Goal: Task Accomplishment & Management: Use online tool/utility

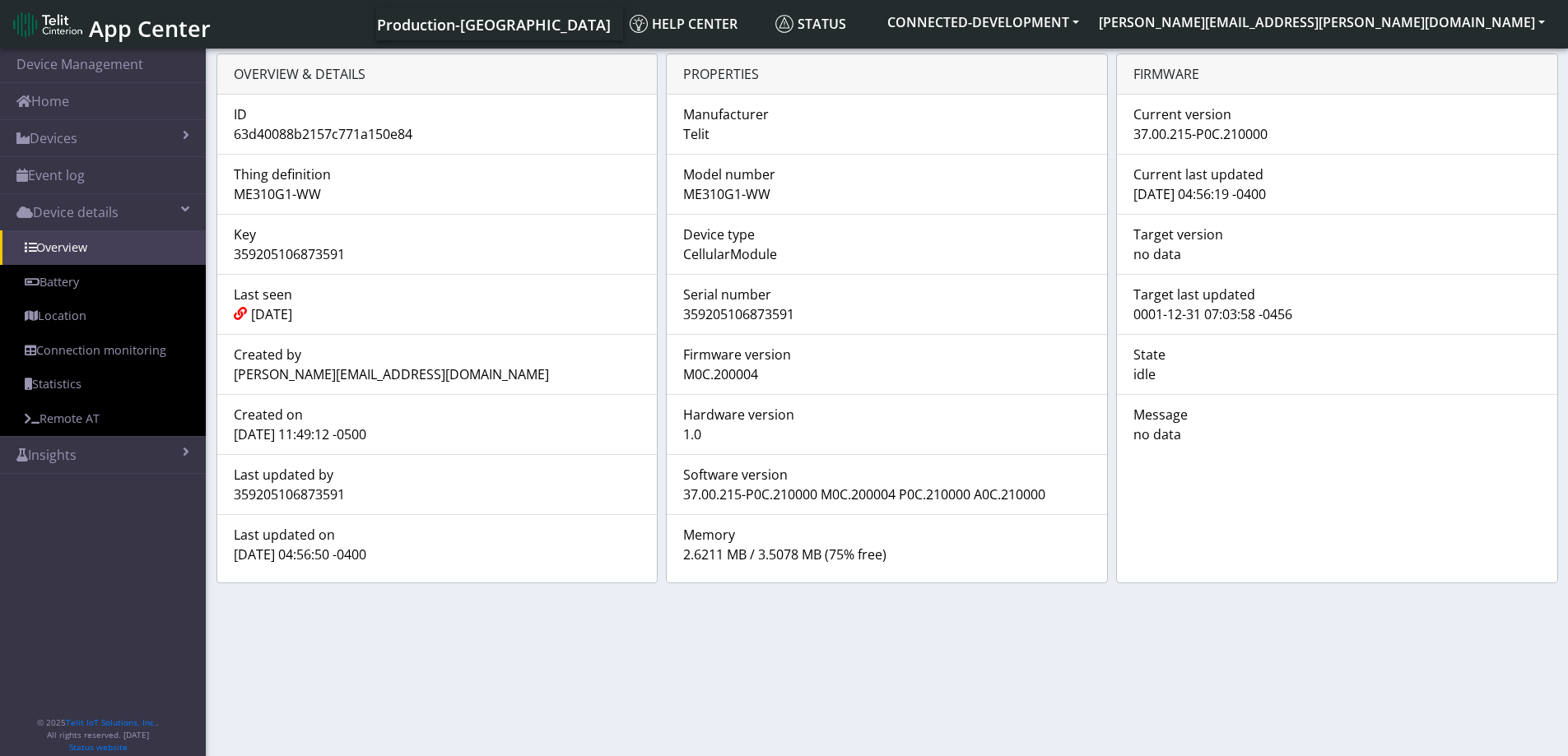
scroll to position [6, 0]
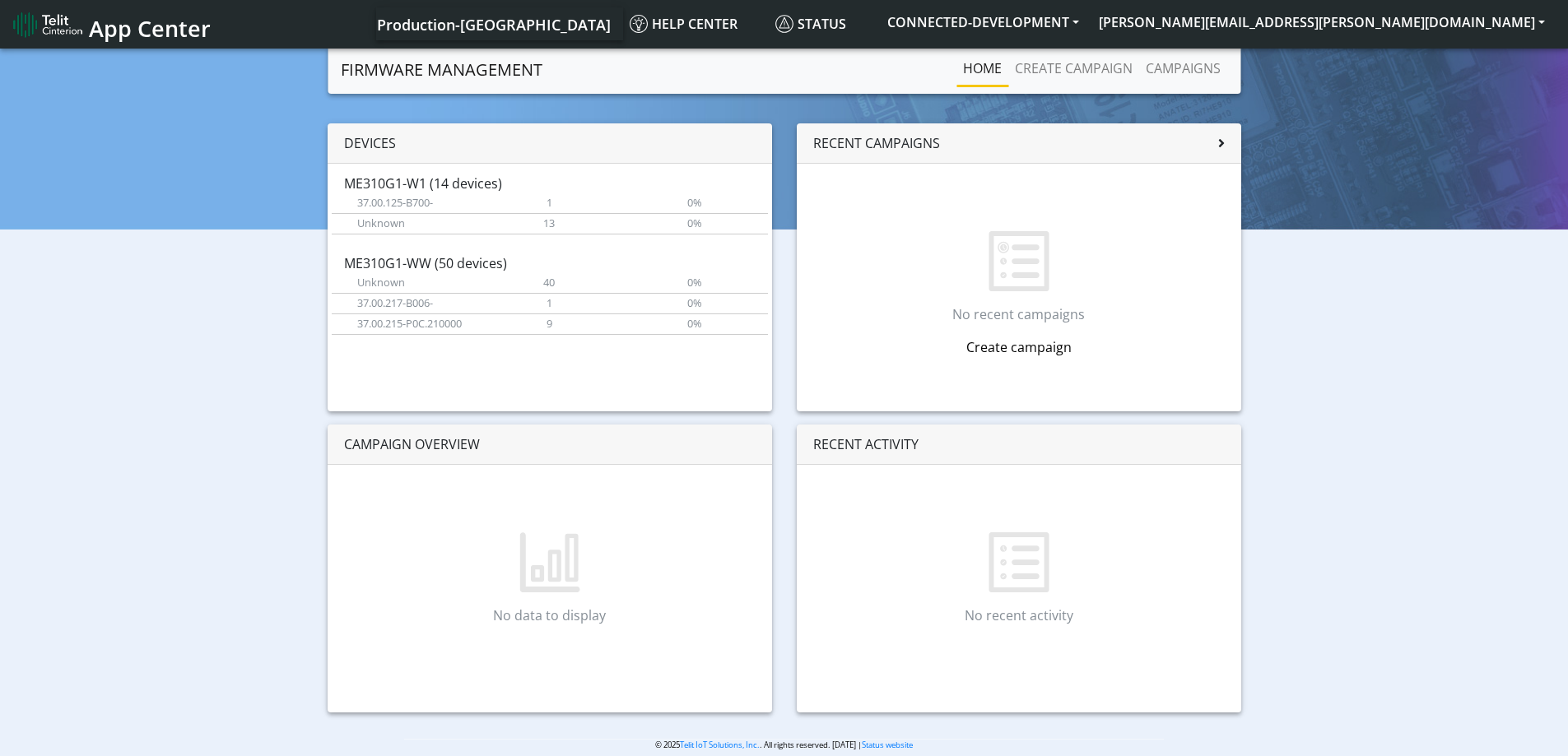
click at [1031, 349] on link "Create campaign" at bounding box center [1019, 347] width 106 height 18
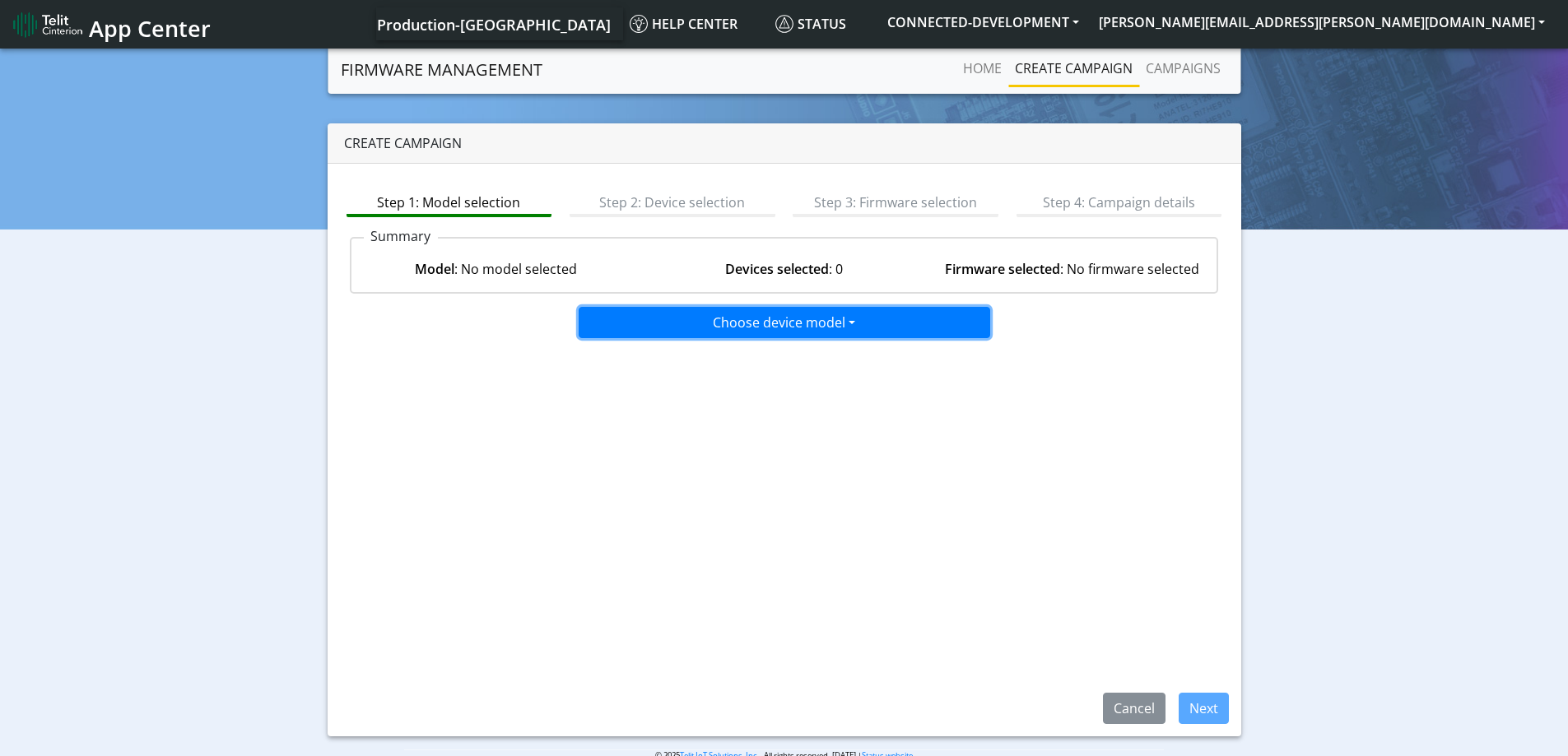
click at [796, 328] on button "Choose device model" at bounding box center [784, 322] width 411 height 31
click at [668, 409] on button "ME310G1-WW" at bounding box center [785, 411] width 411 height 26
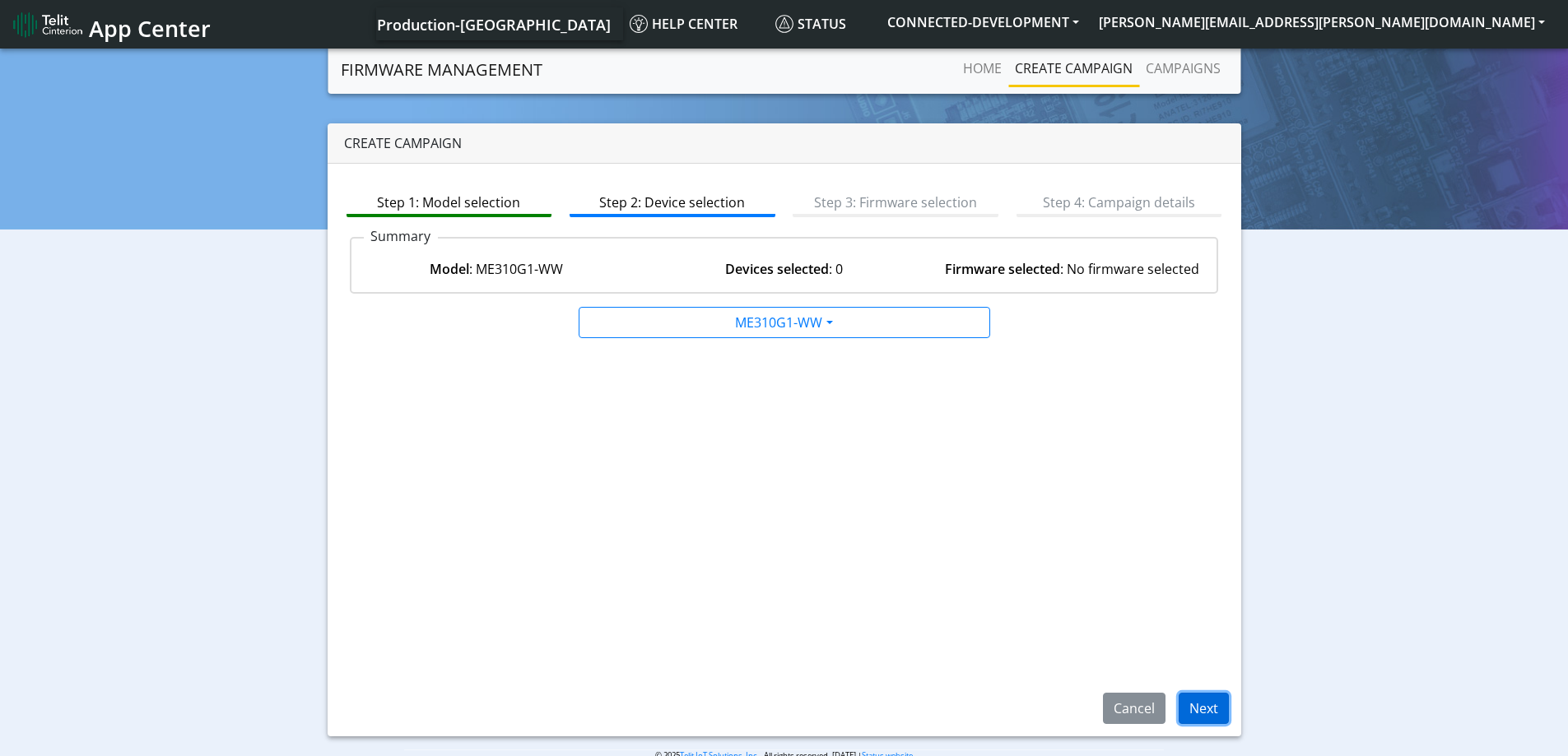
click at [1209, 710] on button "Next" at bounding box center [1203, 708] width 50 height 31
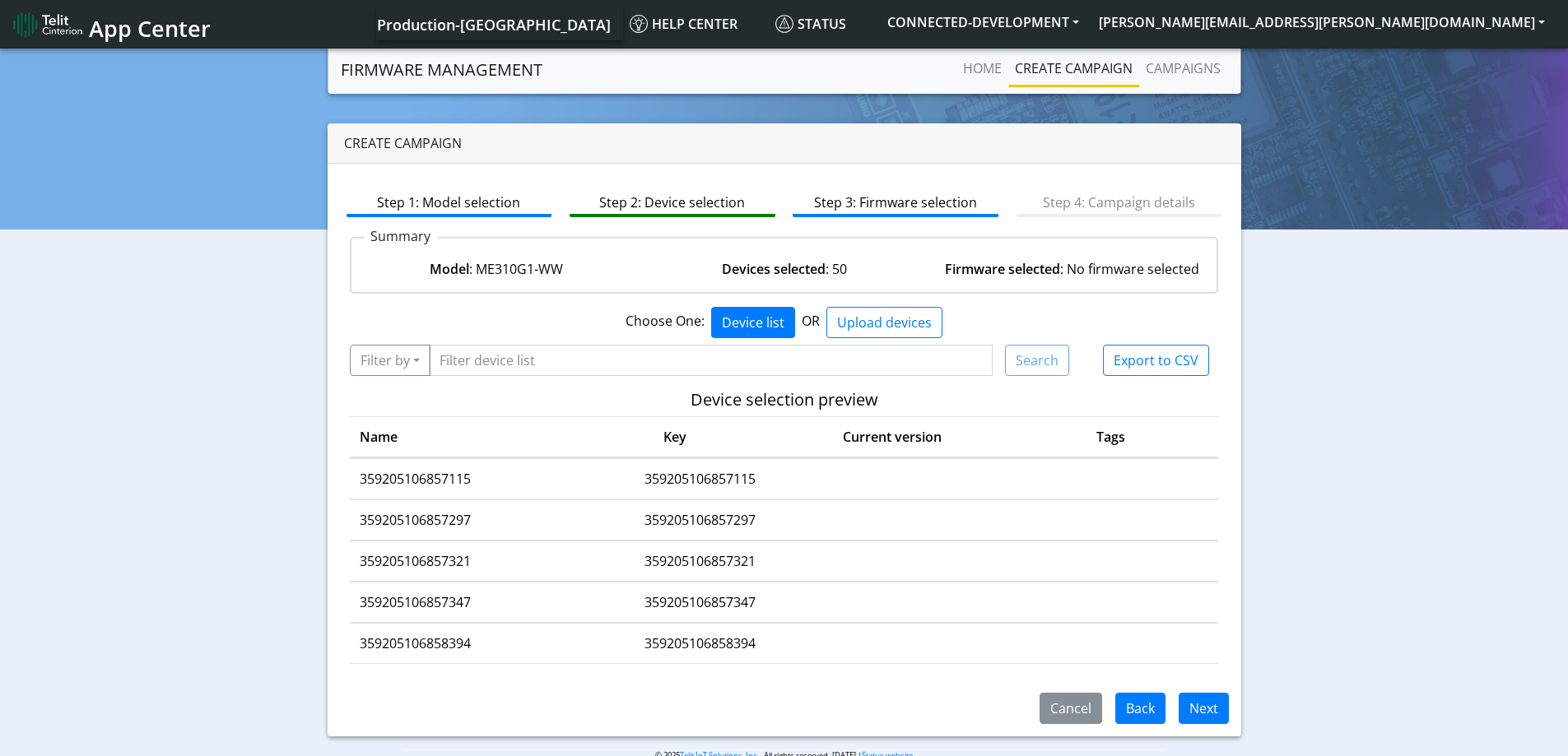
click at [392, 479] on td "359205106857115" at bounding box center [466, 479] width 234 height 41
click at [1211, 707] on button "Next" at bounding box center [1203, 708] width 50 height 31
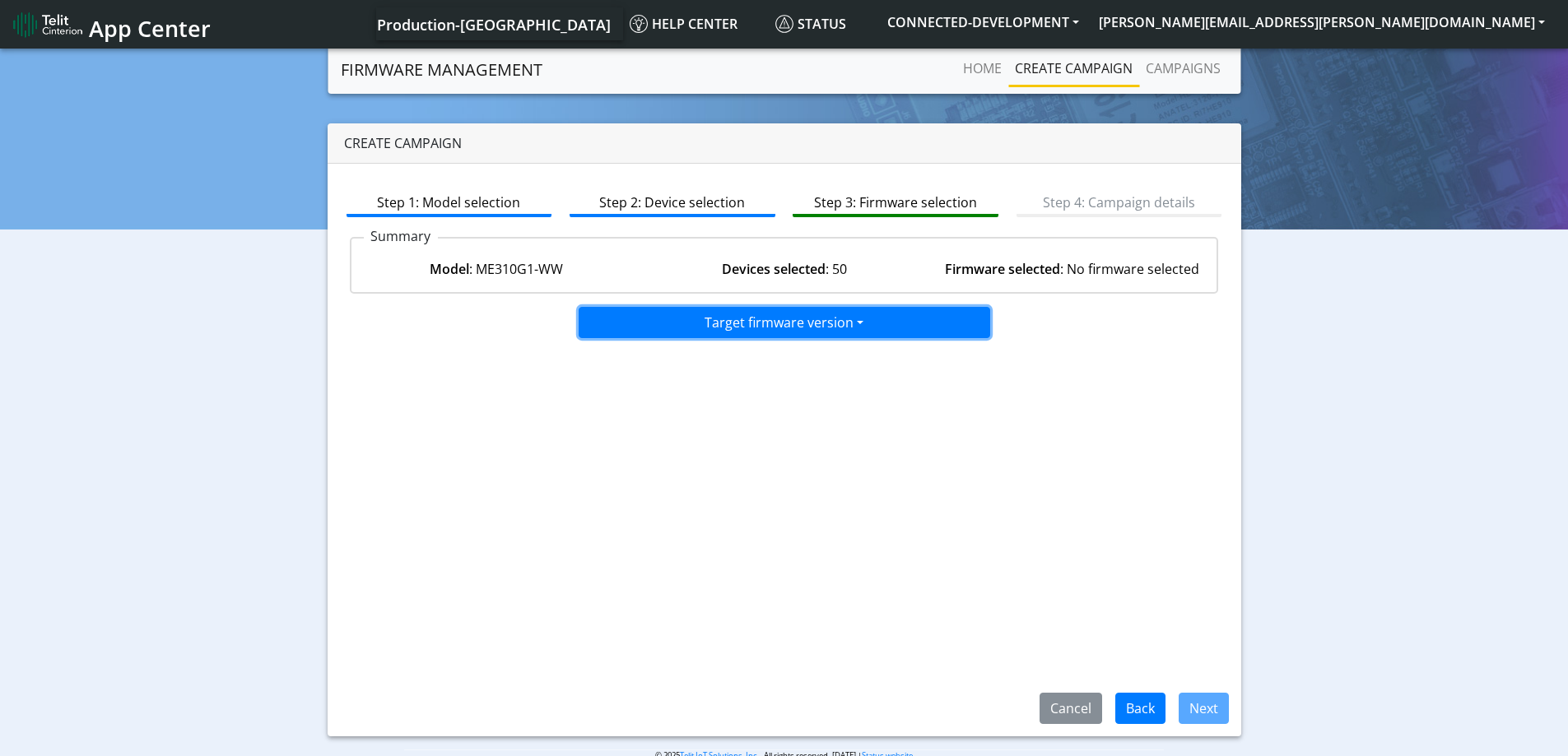
click at [864, 322] on button "Target firmware version" at bounding box center [784, 322] width 411 height 31
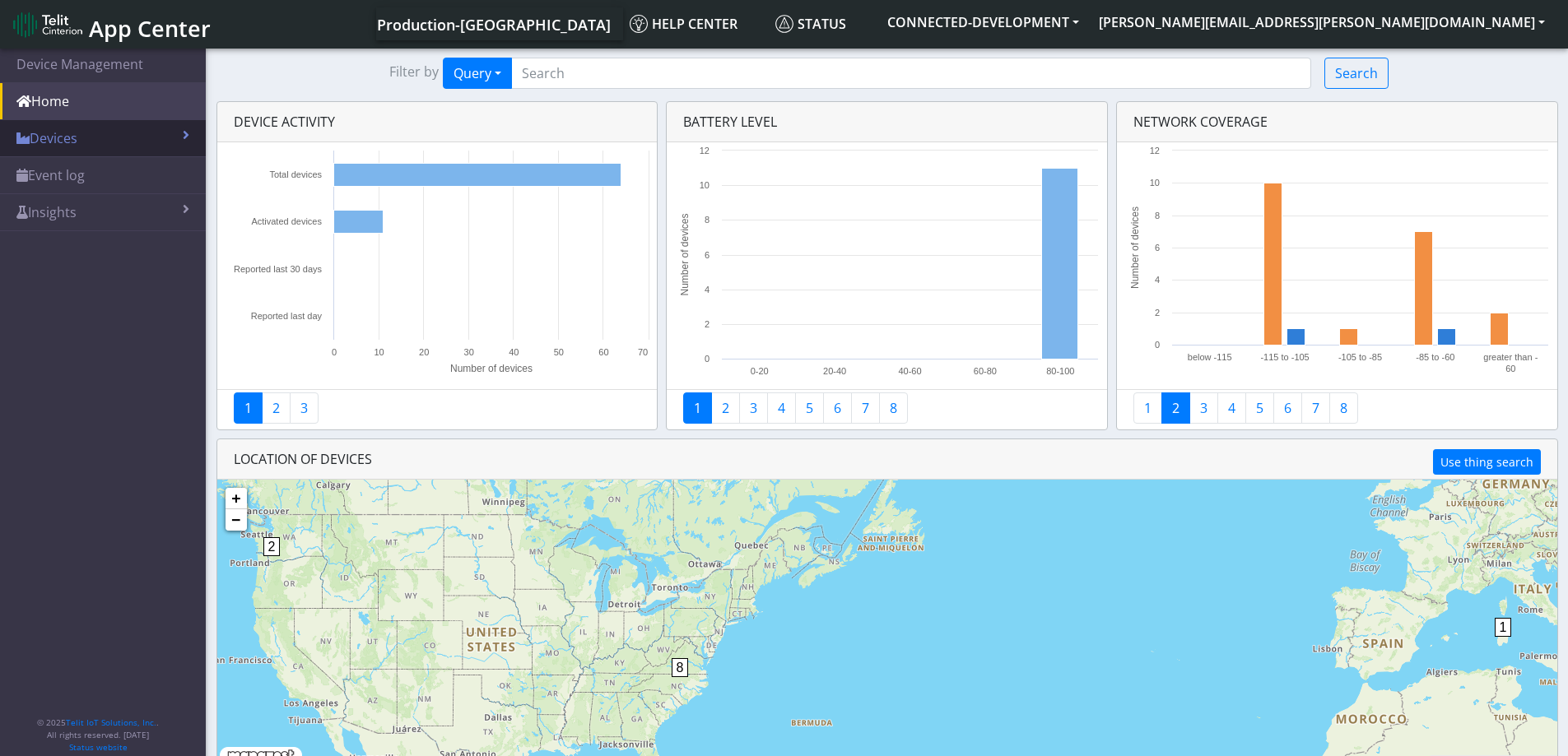
click at [57, 139] on link "Devices" at bounding box center [103, 138] width 206 height 36
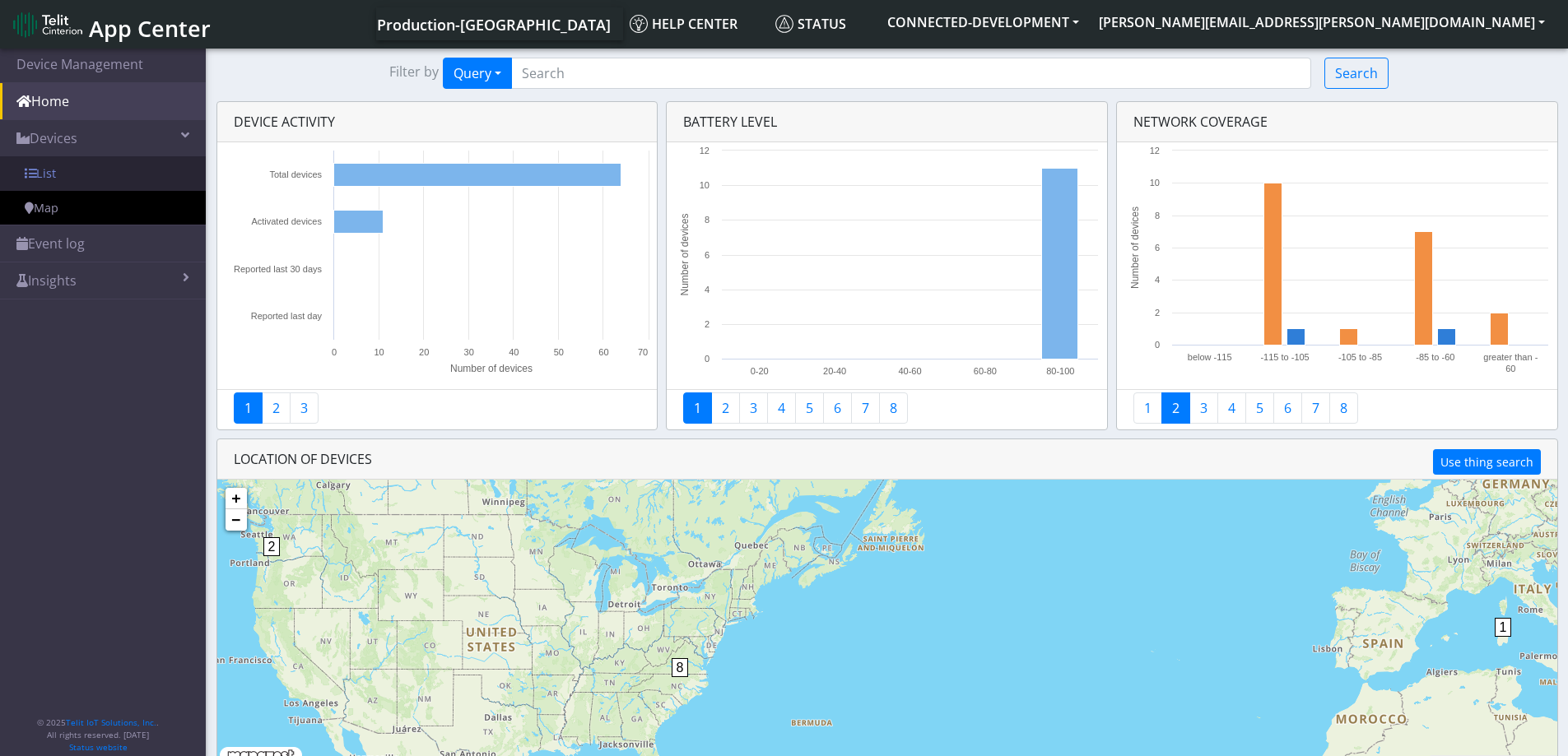
click at [64, 171] on link "List" at bounding box center [103, 174] width 206 height 35
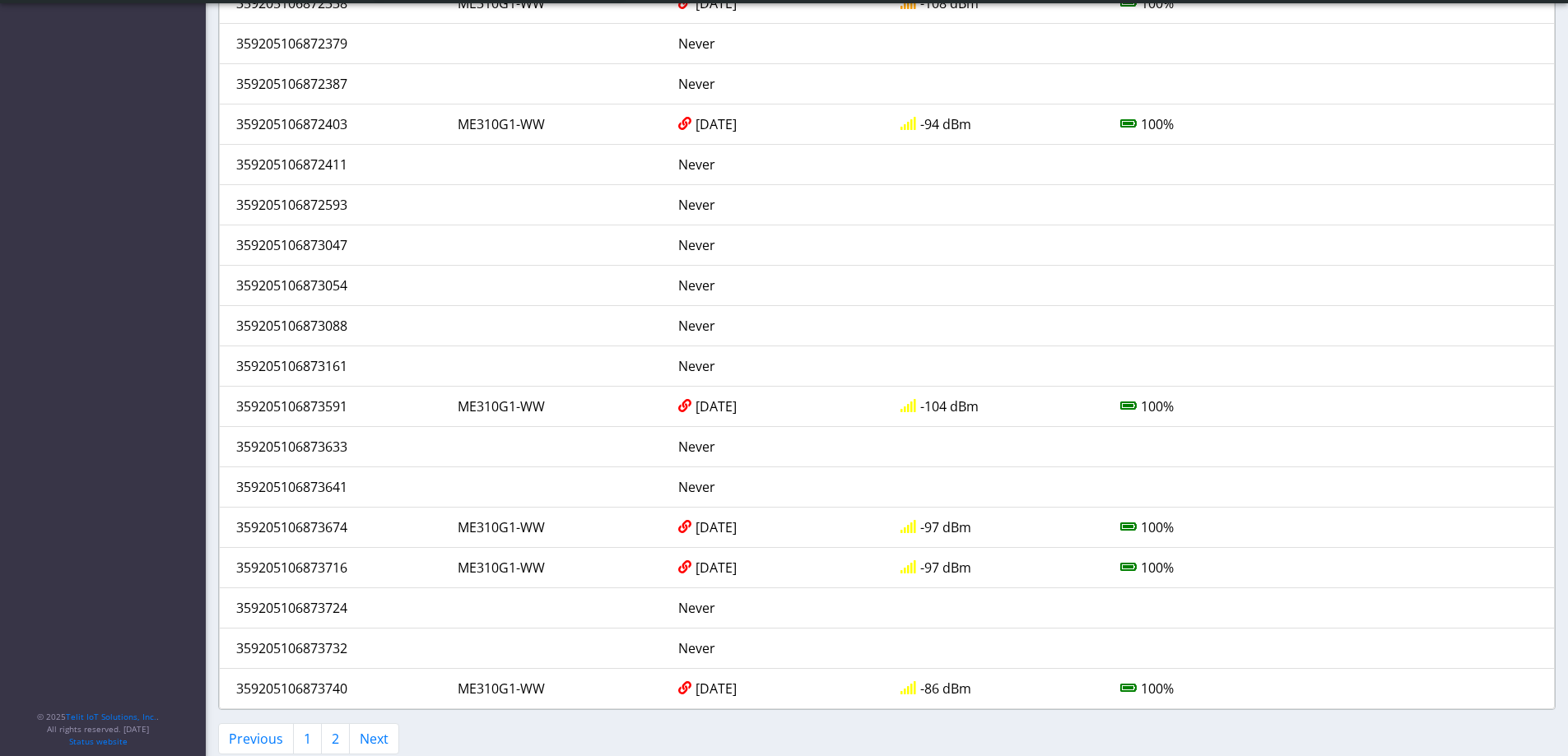
scroll to position [1470, 0]
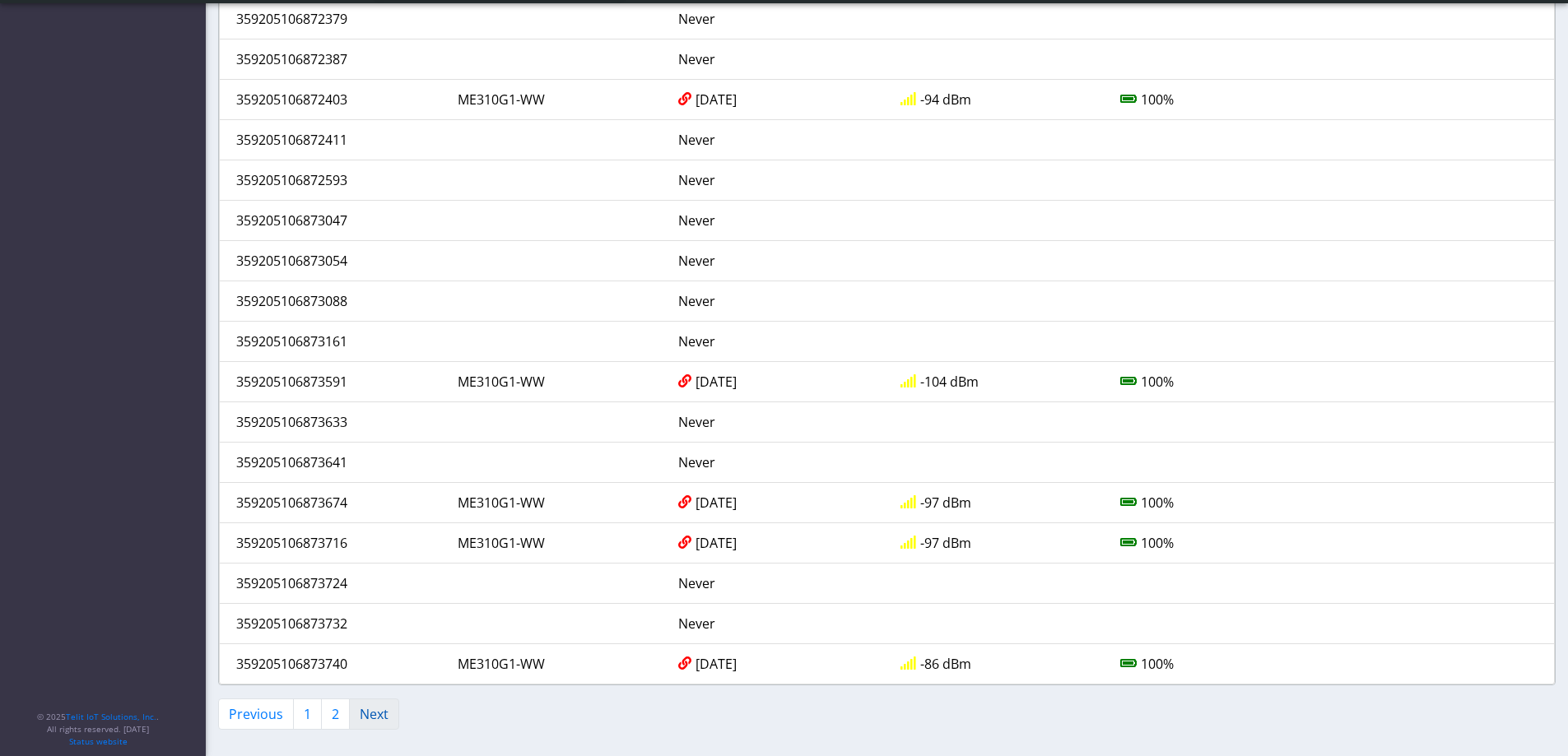
click at [382, 712] on link "Next" at bounding box center [375, 714] width 50 height 31
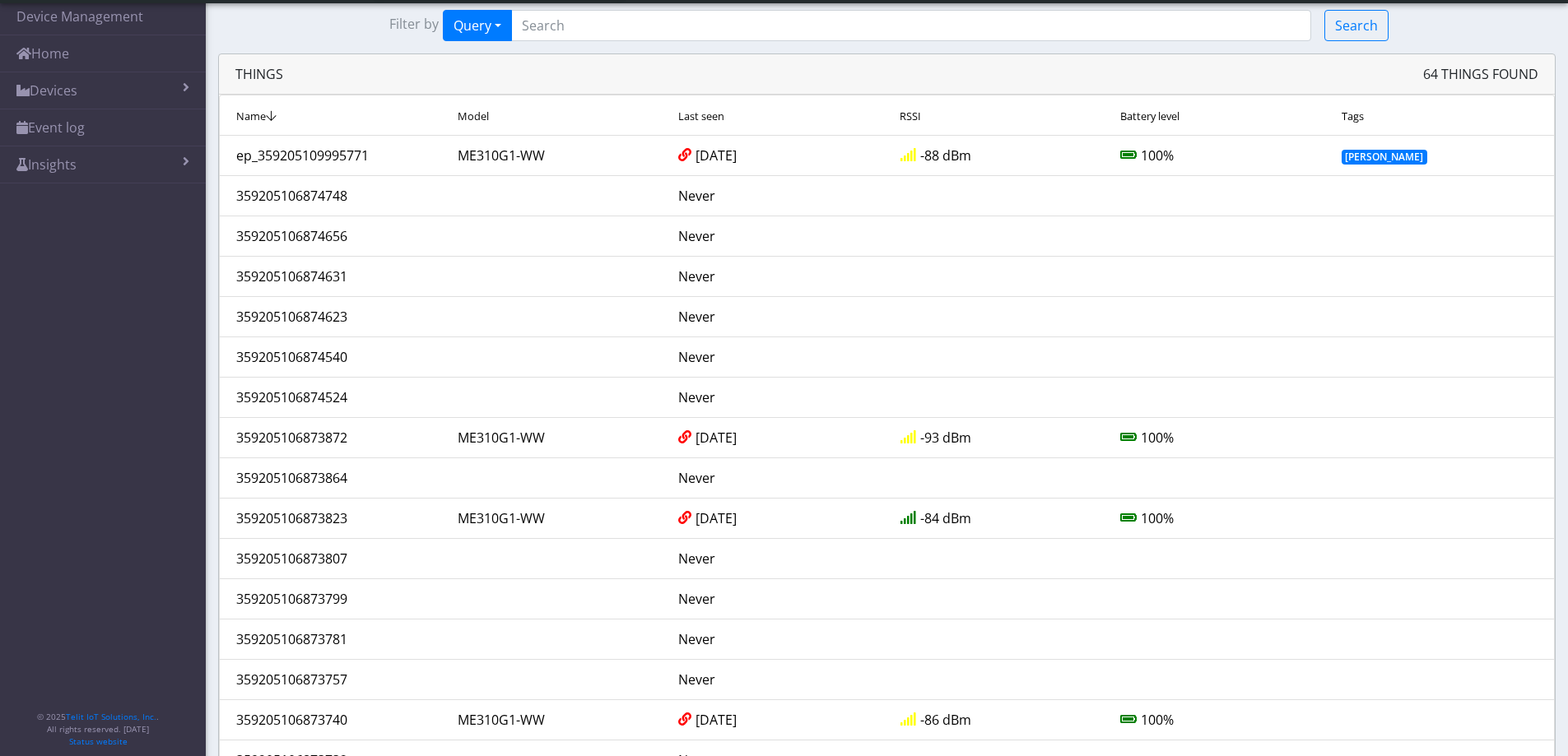
scroll to position [0, 0]
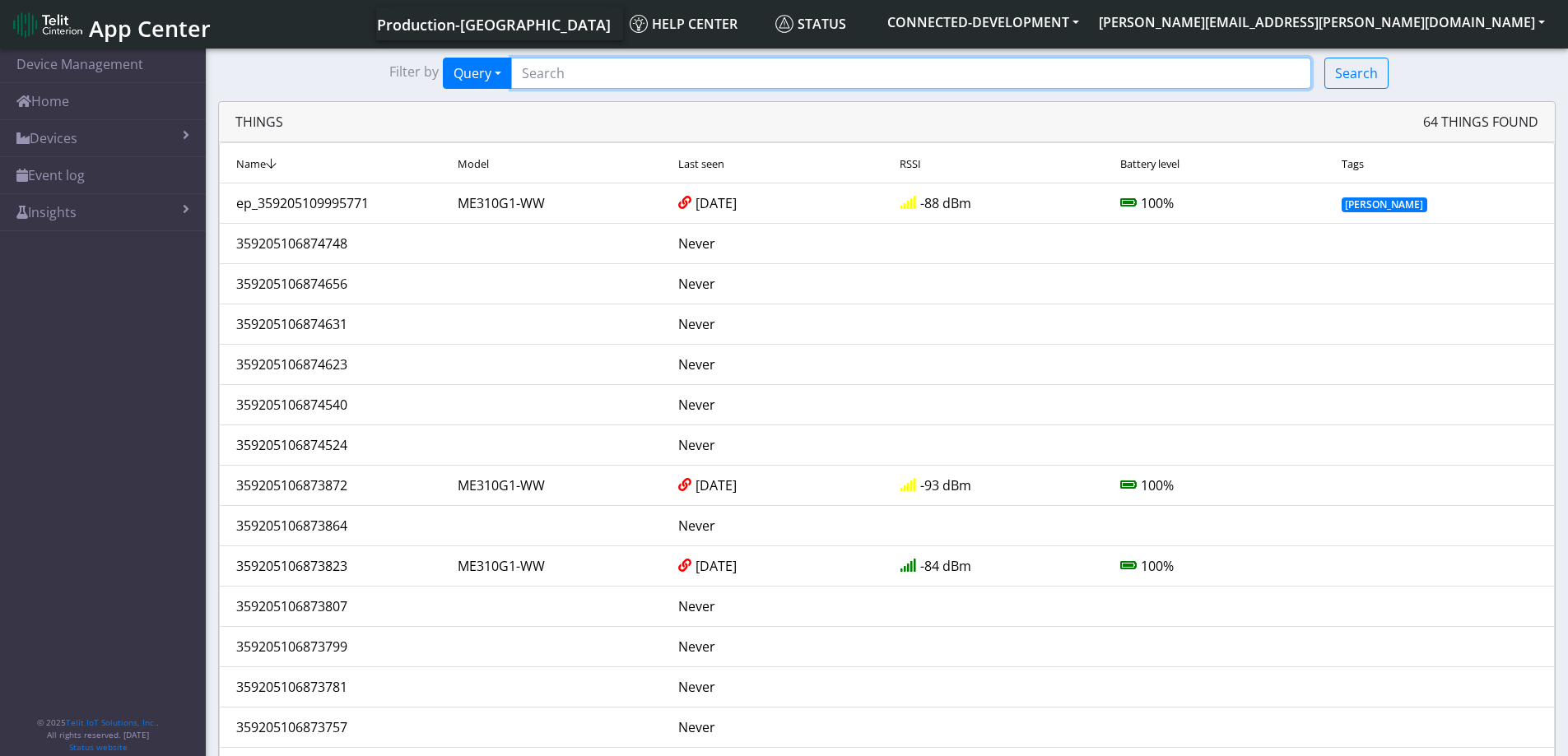
click at [561, 70] on input "Search..." at bounding box center [911, 73] width 800 height 31
click at [539, 72] on input "Search..." at bounding box center [911, 73] width 800 height 31
paste input "359403735955992"
type input "359403735955992"
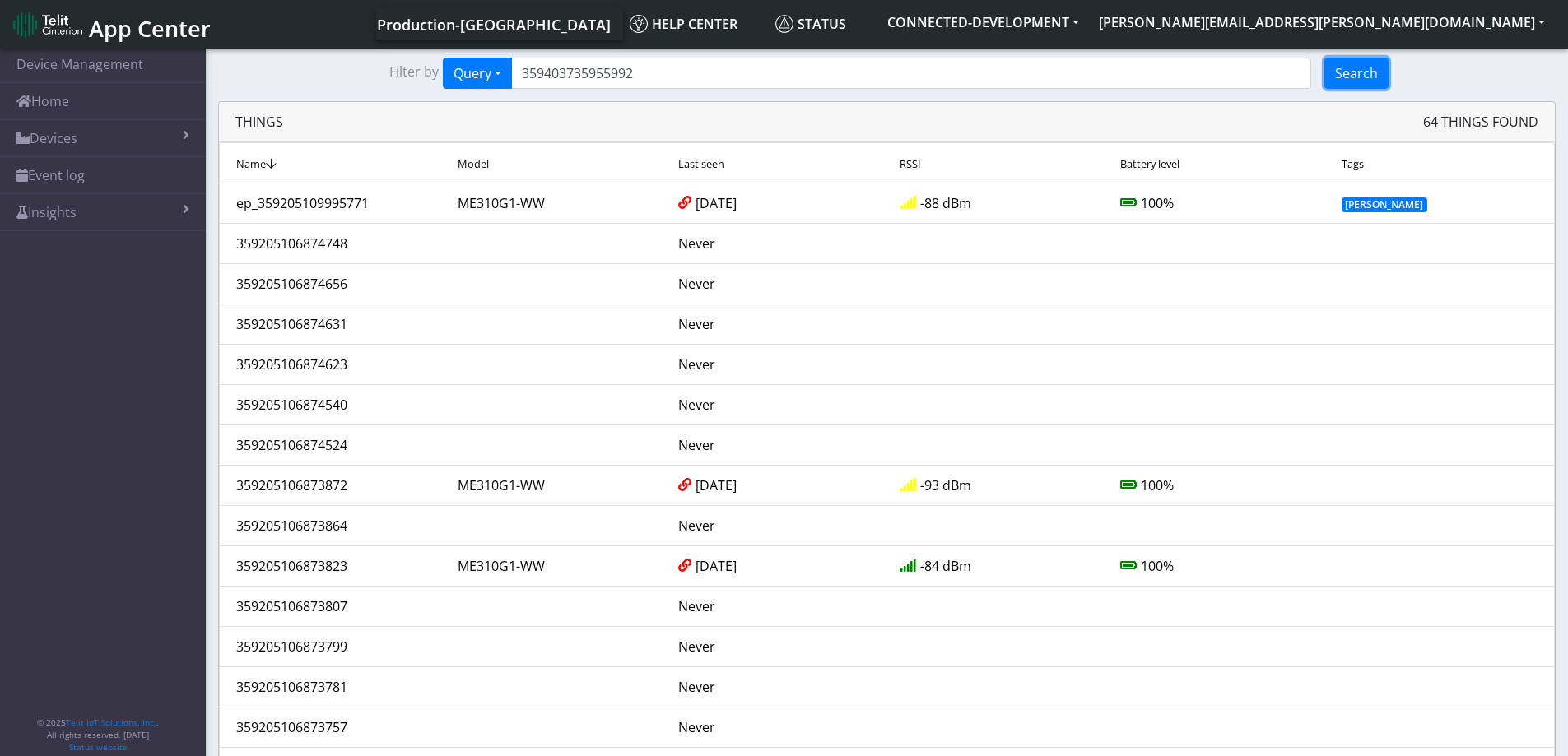
click at [1352, 68] on button "Search" at bounding box center [1356, 73] width 64 height 31
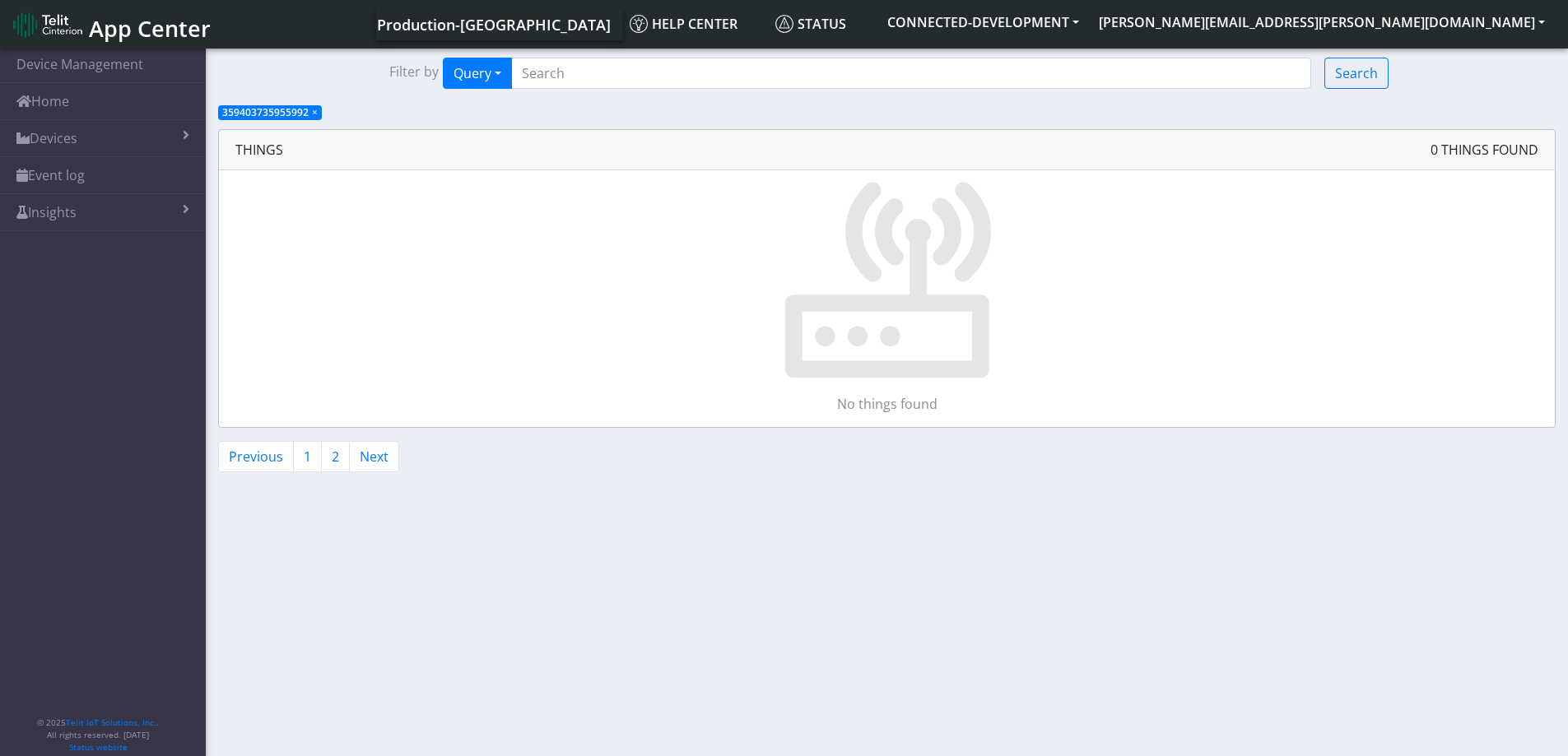
click at [133, 26] on span "App Center" at bounding box center [150, 28] width 122 height 30
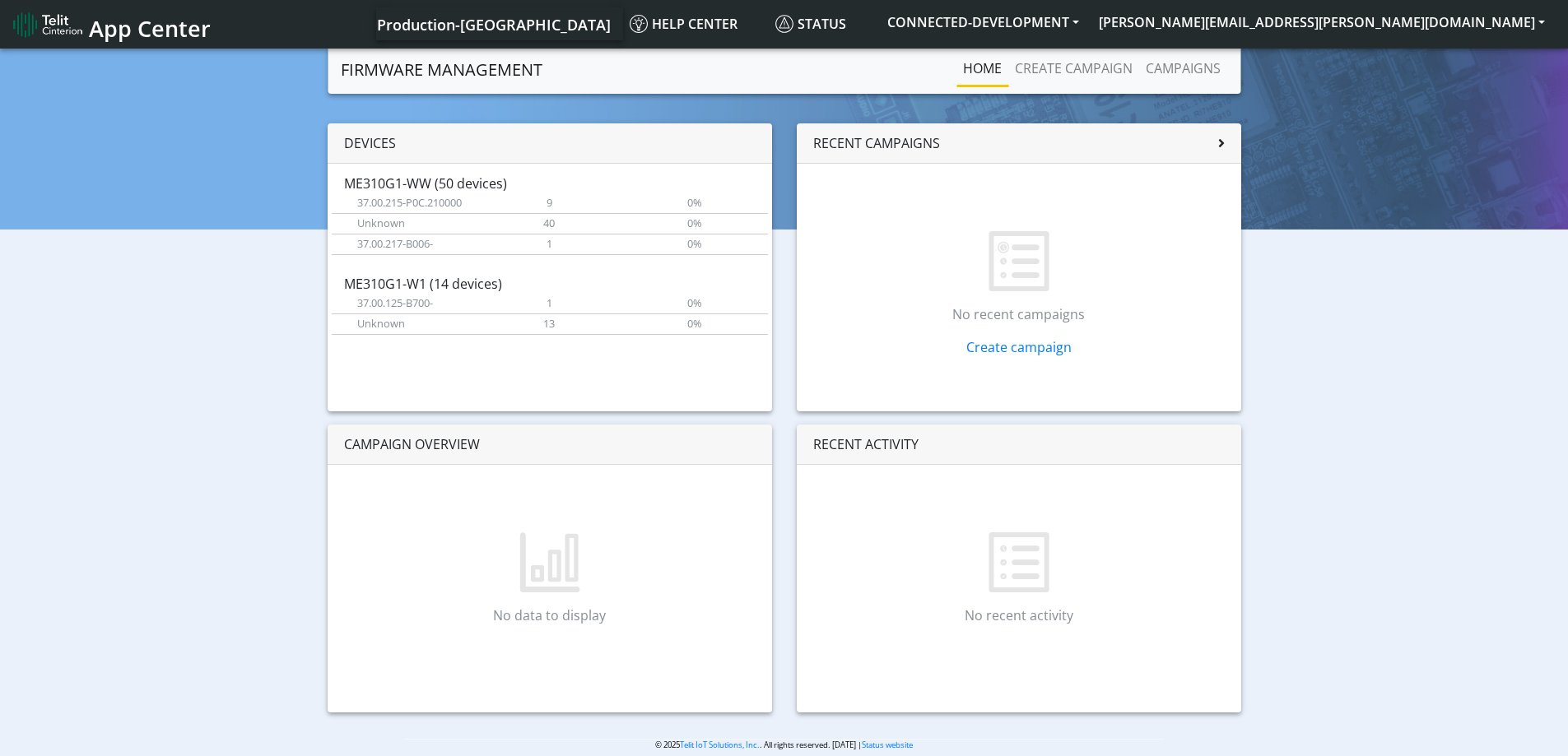
click at [1033, 311] on p "No recent campaigns" at bounding box center [1019, 314] width 400 height 19
click at [1226, 144] on div "Recent campaigns" at bounding box center [1019, 144] width 444 height 41
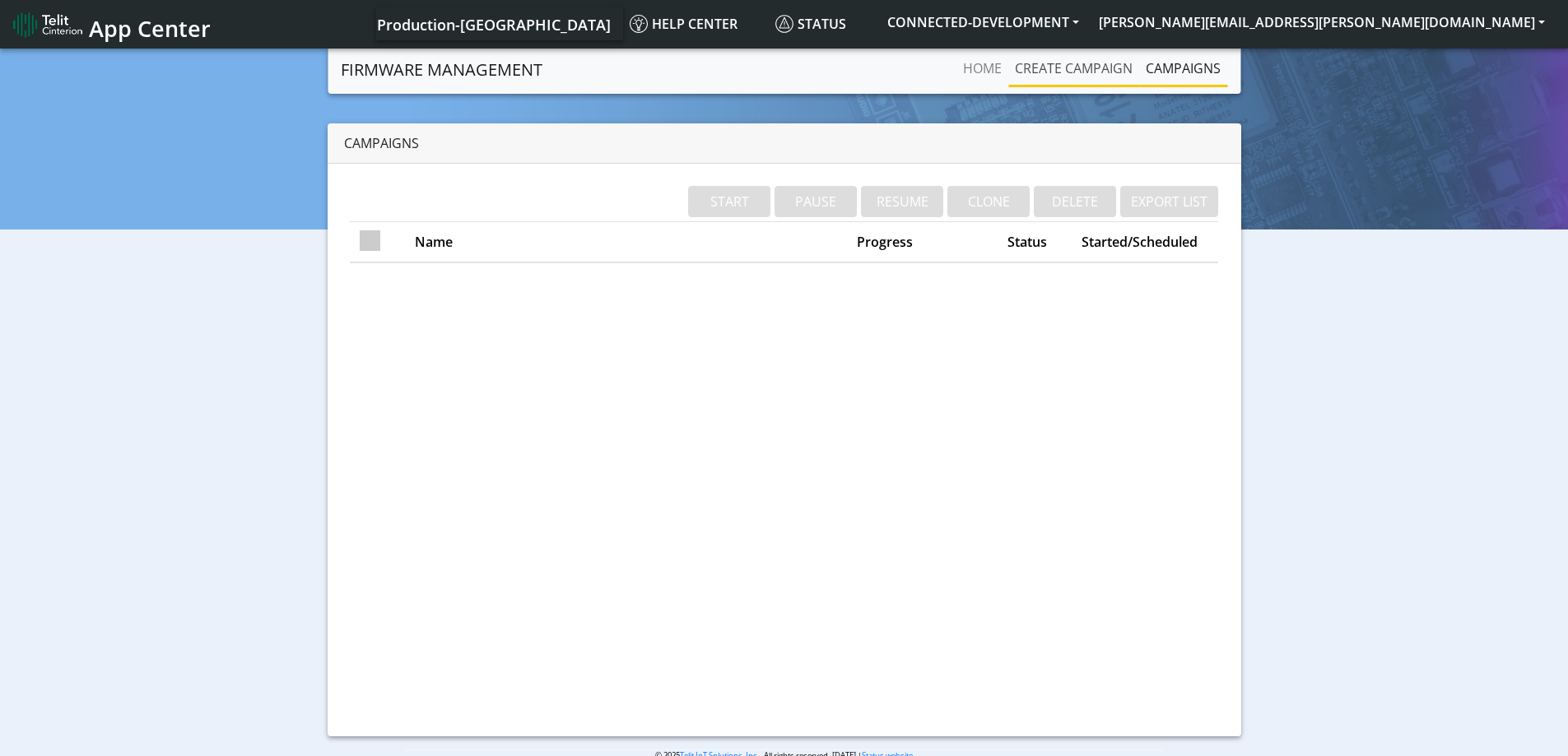
click at [1051, 61] on link "Create campaign" at bounding box center [1073, 68] width 131 height 33
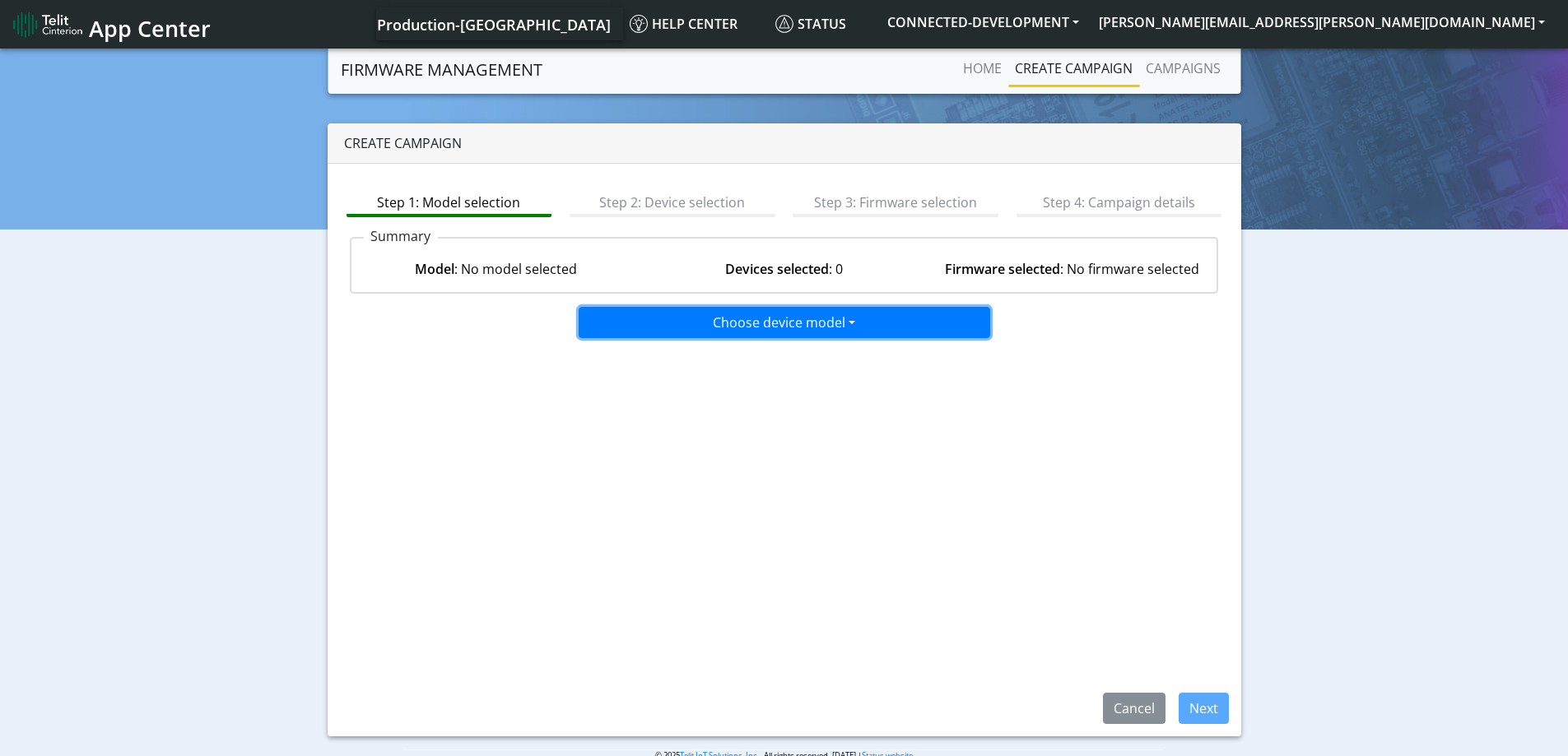
click at [804, 322] on button "Choose device model" at bounding box center [784, 322] width 411 height 31
click at [664, 409] on button "ME310G1-WW" at bounding box center [785, 411] width 411 height 26
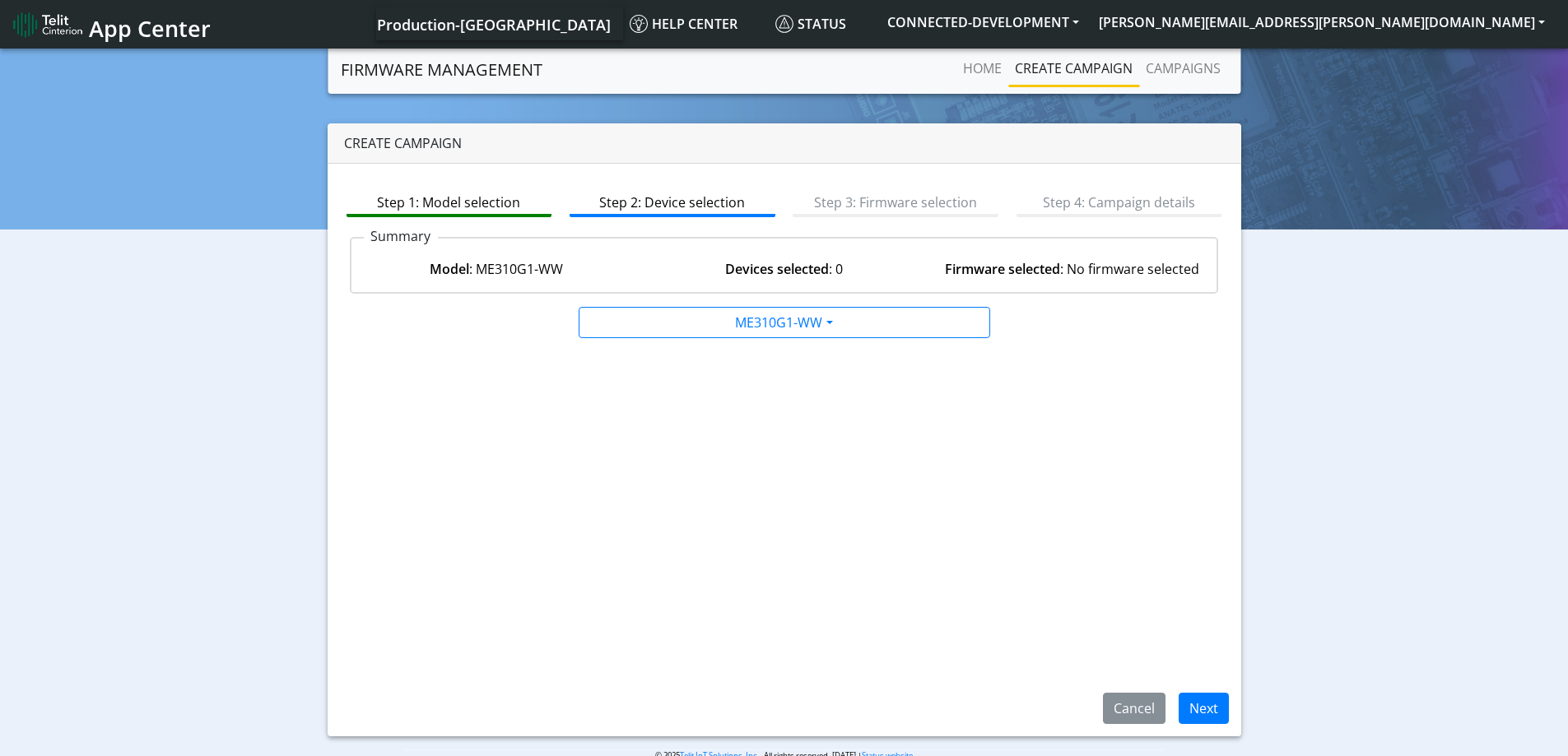
click at [495, 268] on div "Model : ME310G1-WW" at bounding box center [496, 269] width 288 height 19
click at [1202, 701] on button "Next" at bounding box center [1203, 708] width 50 height 31
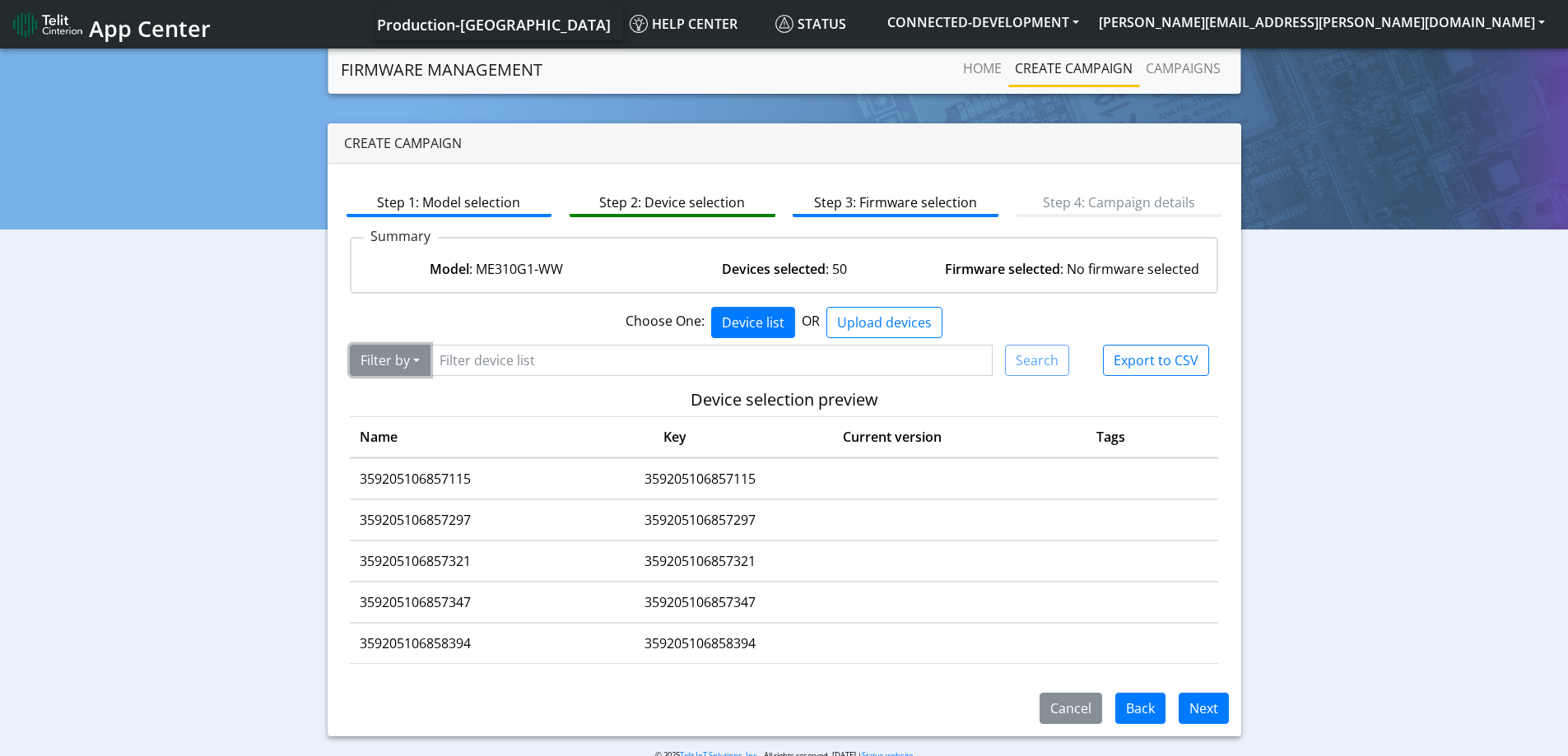
click at [412, 357] on button "Filter by" at bounding box center [389, 360] width 81 height 31
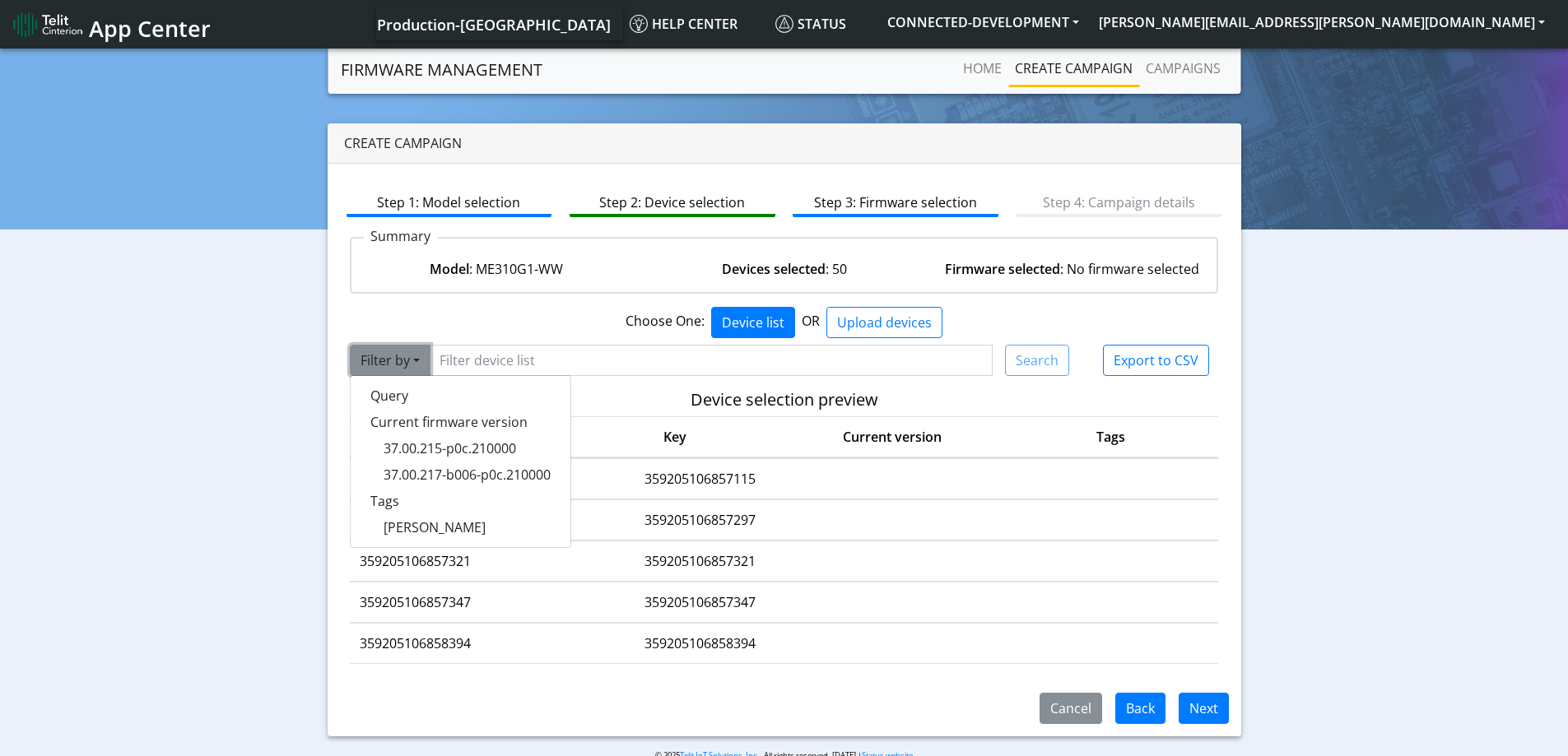
click at [412, 357] on button "Filter by" at bounding box center [389, 360] width 81 height 31
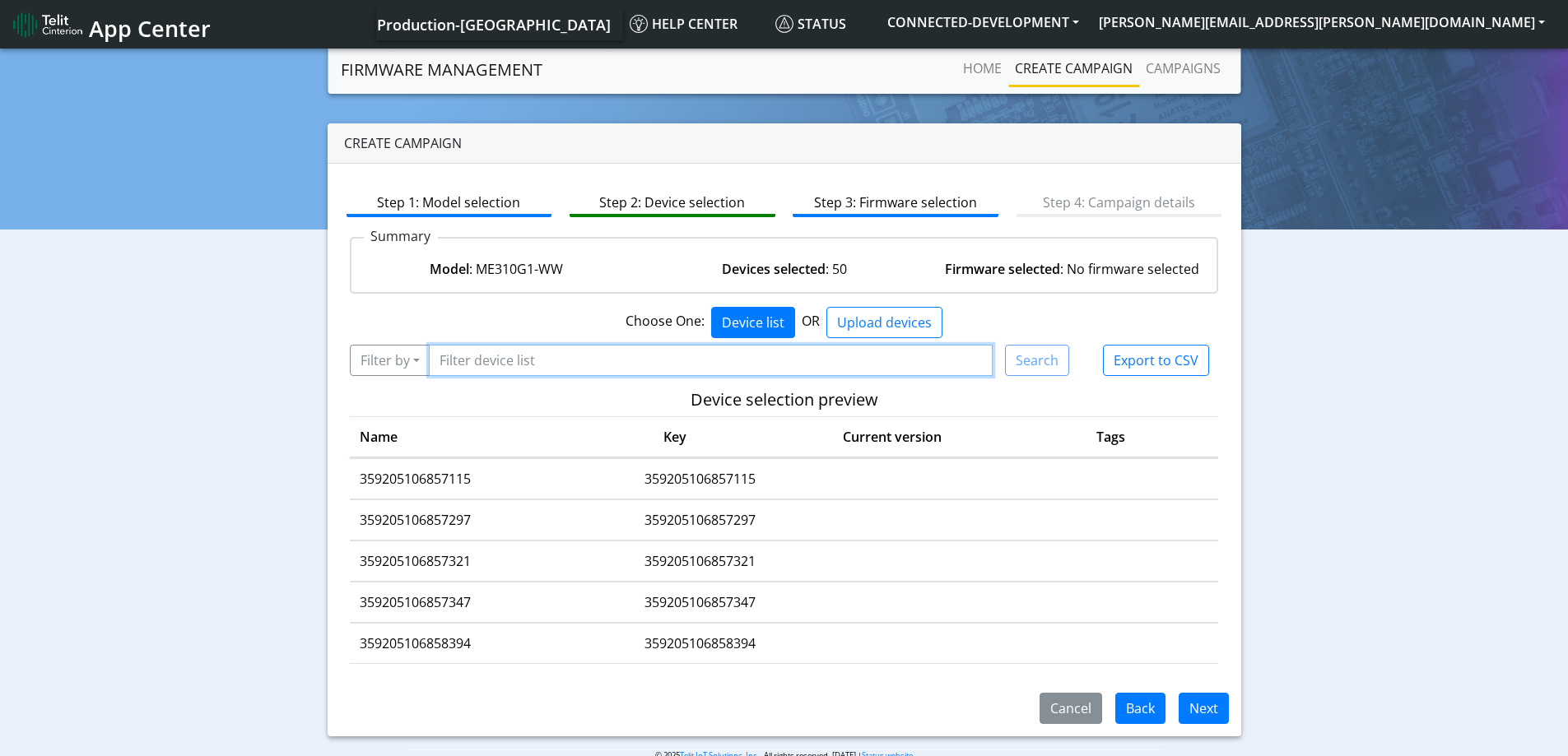
click at [458, 360] on input "Filter device list" at bounding box center [711, 360] width 565 height 31
paste input "359403735955992"
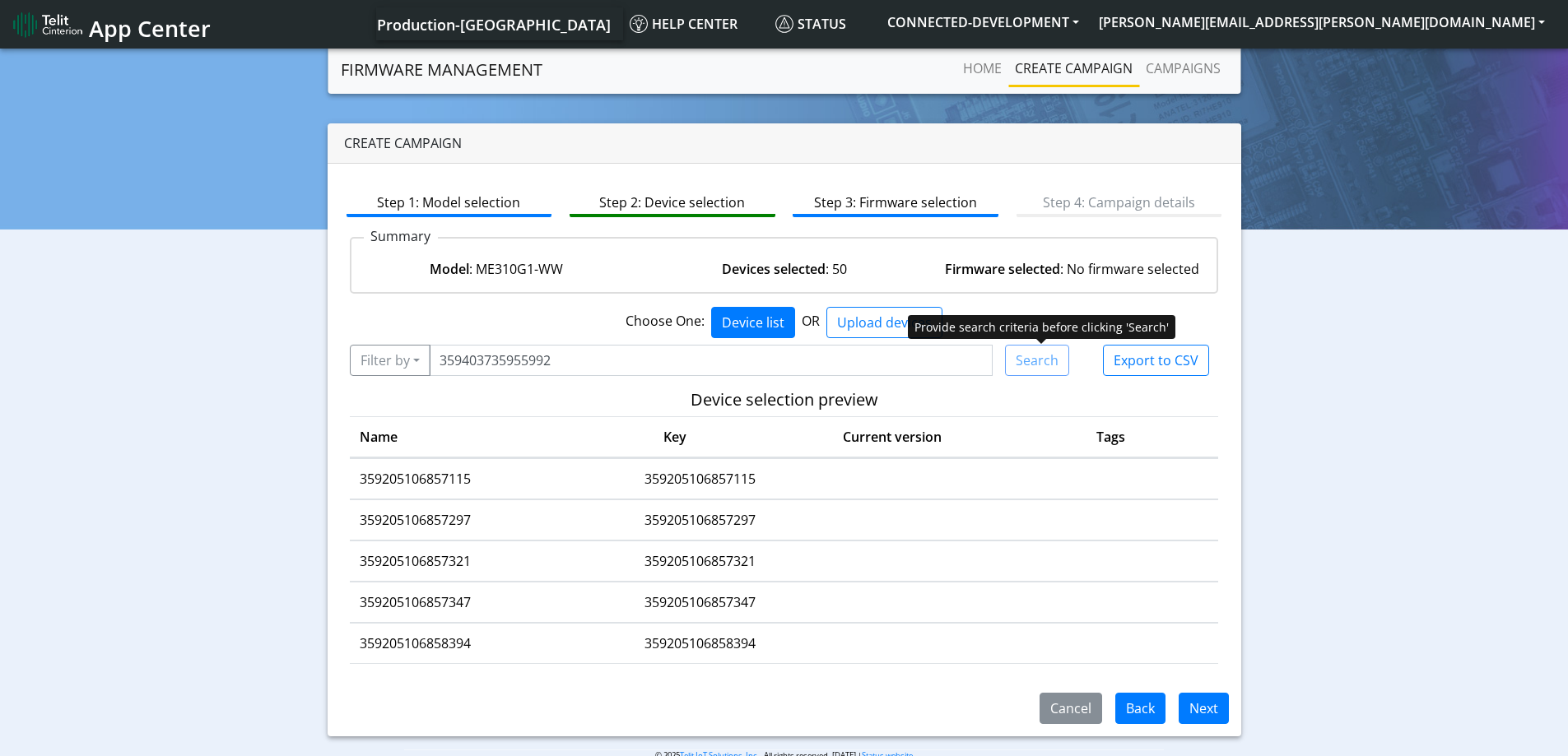
click at [1047, 363] on div "Search" at bounding box center [1036, 360] width 64 height 31
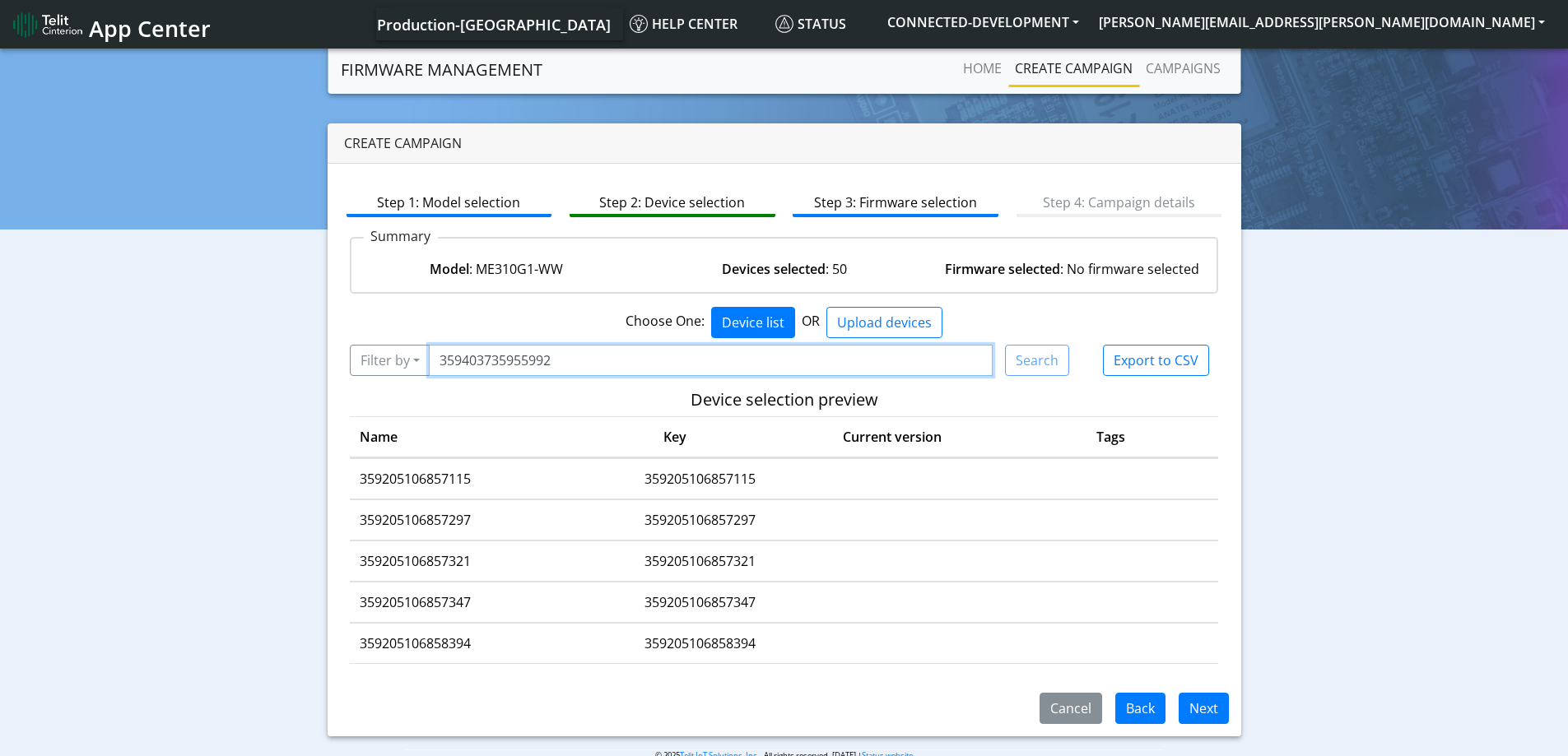
click at [577, 362] on input "359403735955992" at bounding box center [711, 360] width 565 height 31
type input "3"
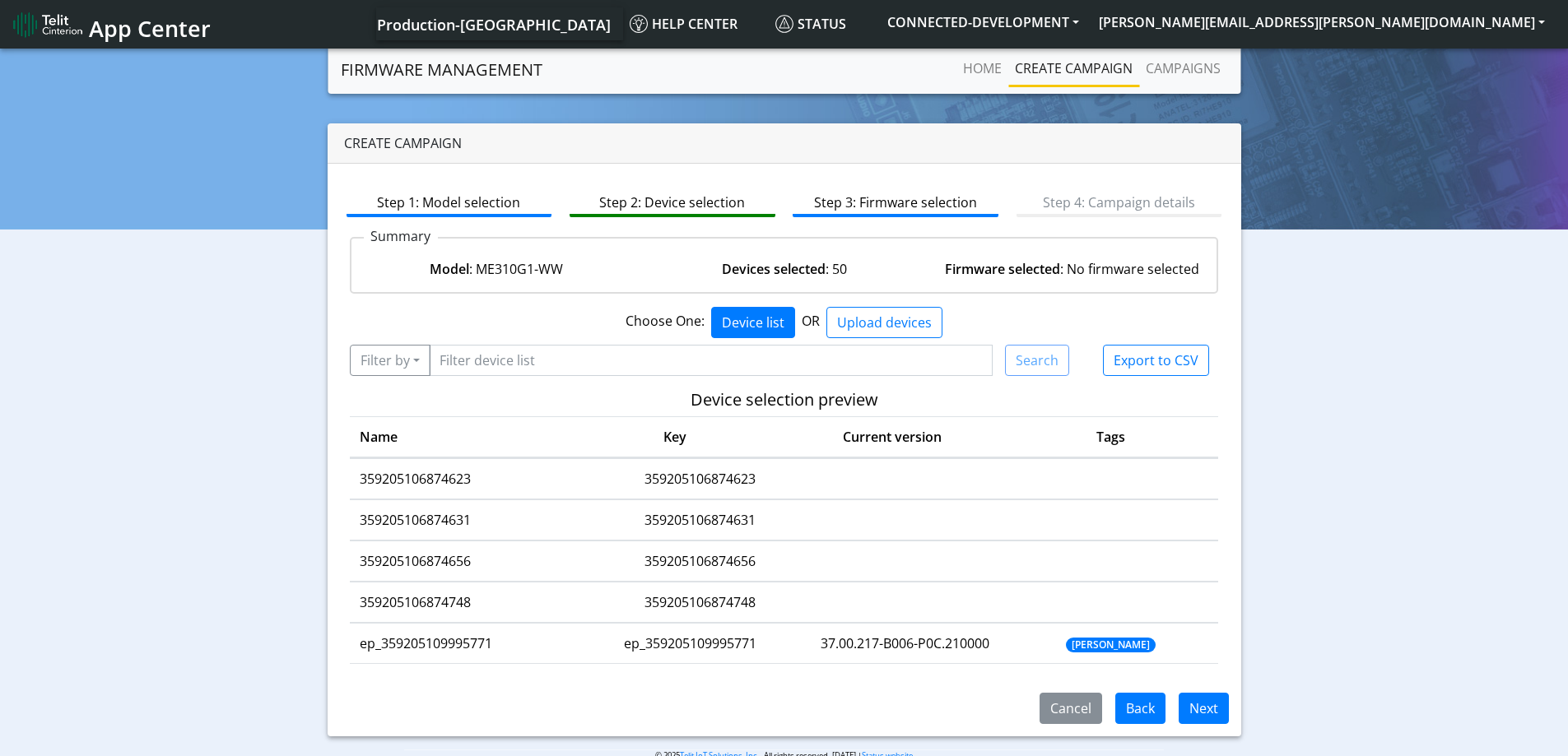
click at [165, 30] on span "App Center" at bounding box center [150, 28] width 122 height 30
